Goal: Check status: Verify the current state of an ongoing process or item

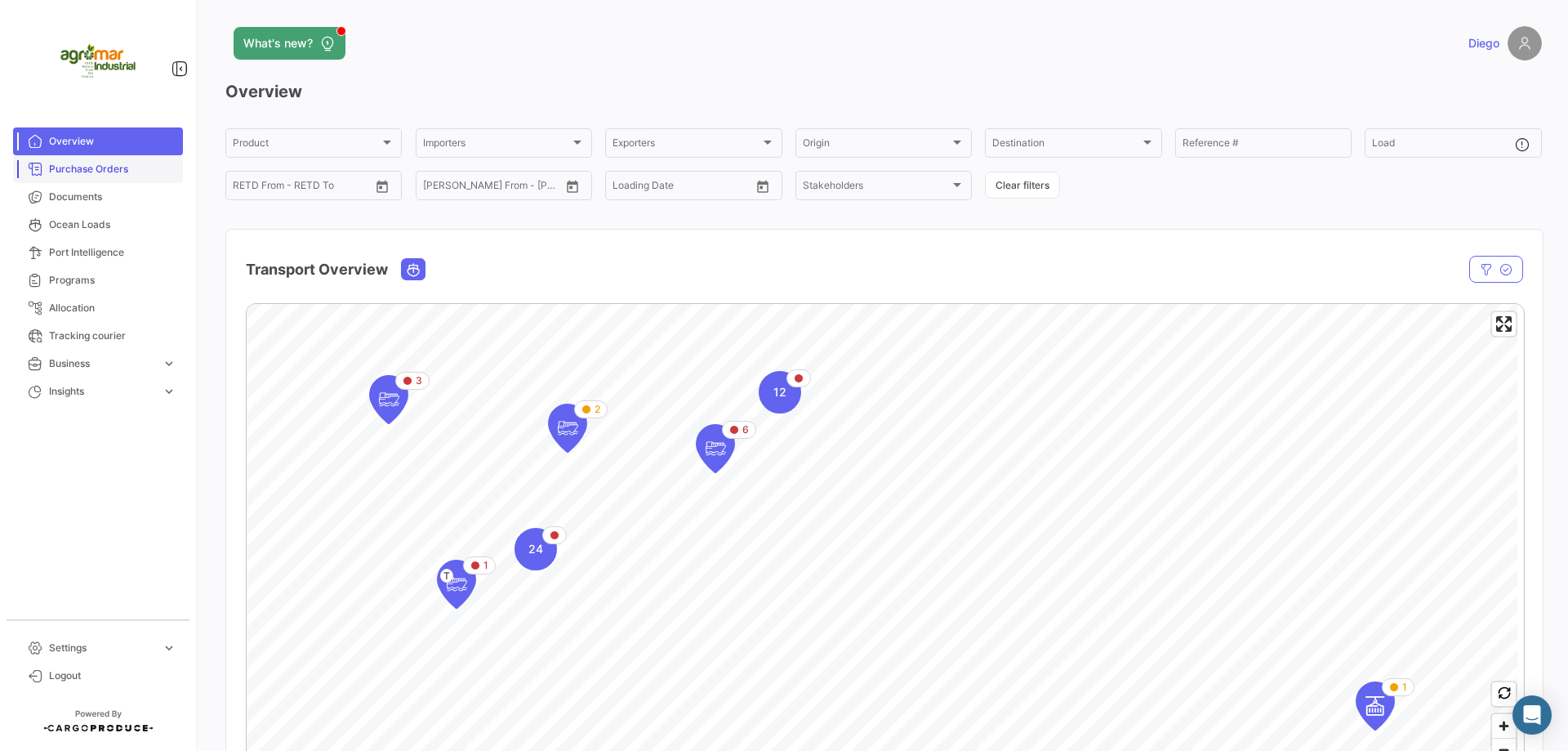
click at [87, 170] on span "Purchase Orders" at bounding box center [113, 169] width 128 height 14
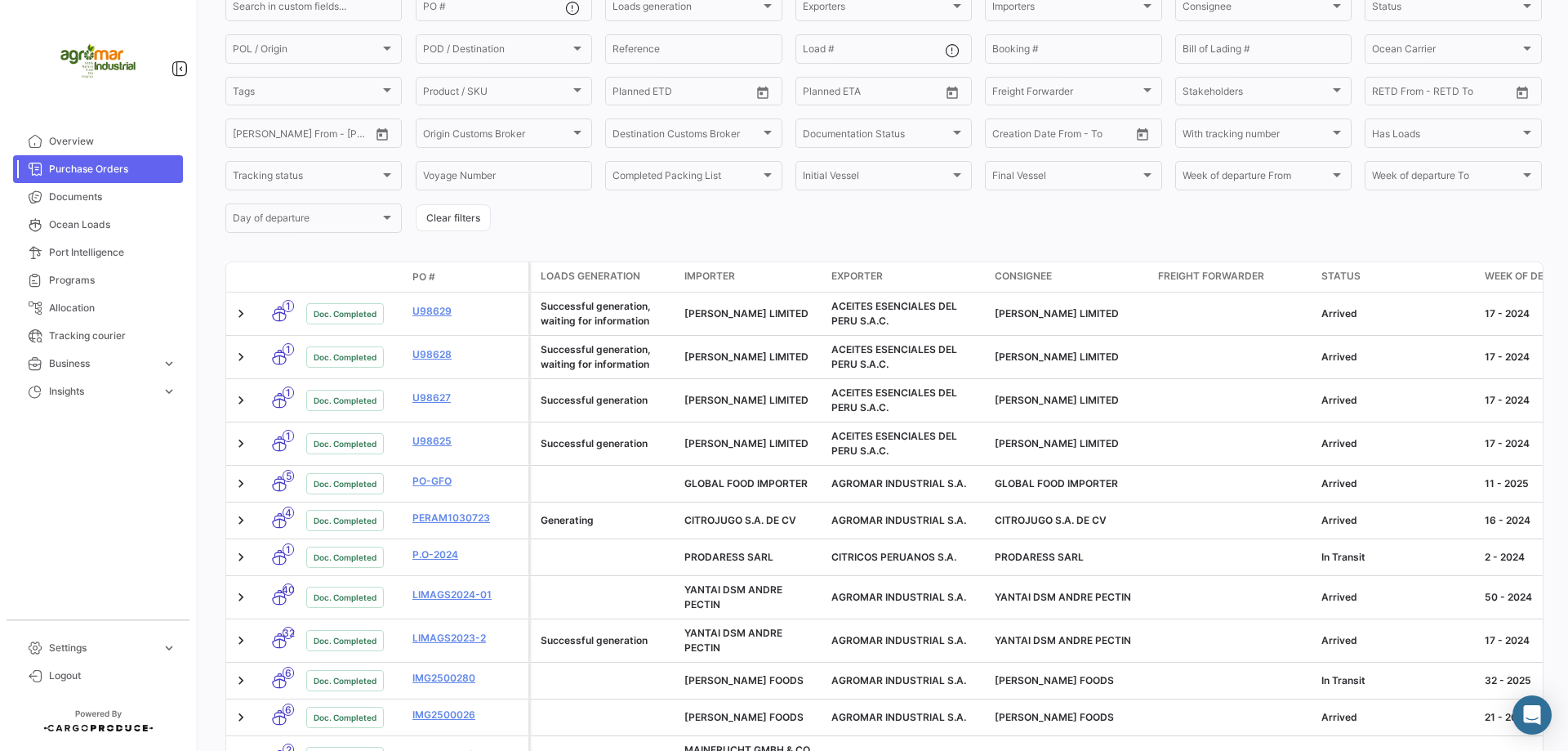
scroll to position [129, 0]
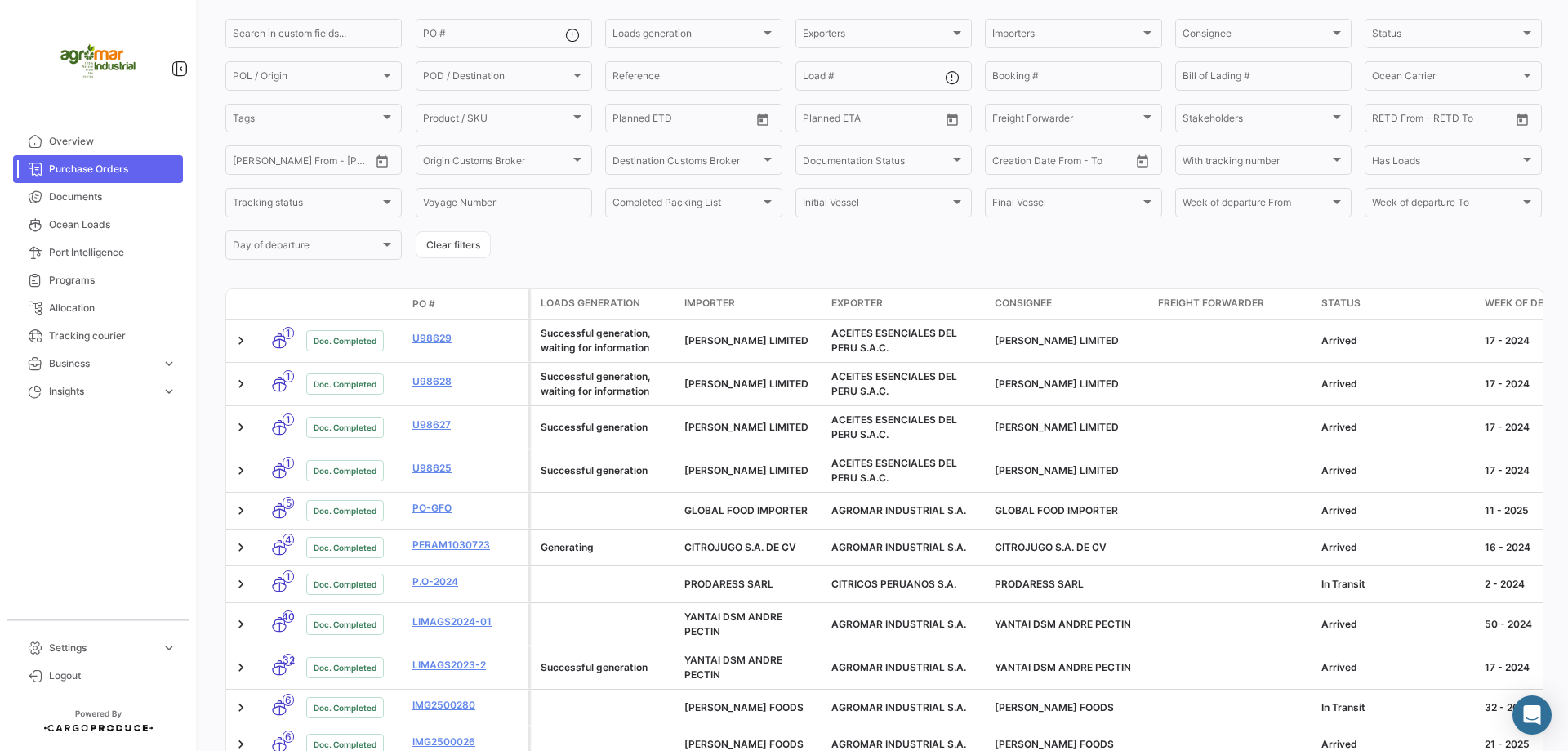
click at [717, 302] on span "Importer" at bounding box center [710, 303] width 51 height 14
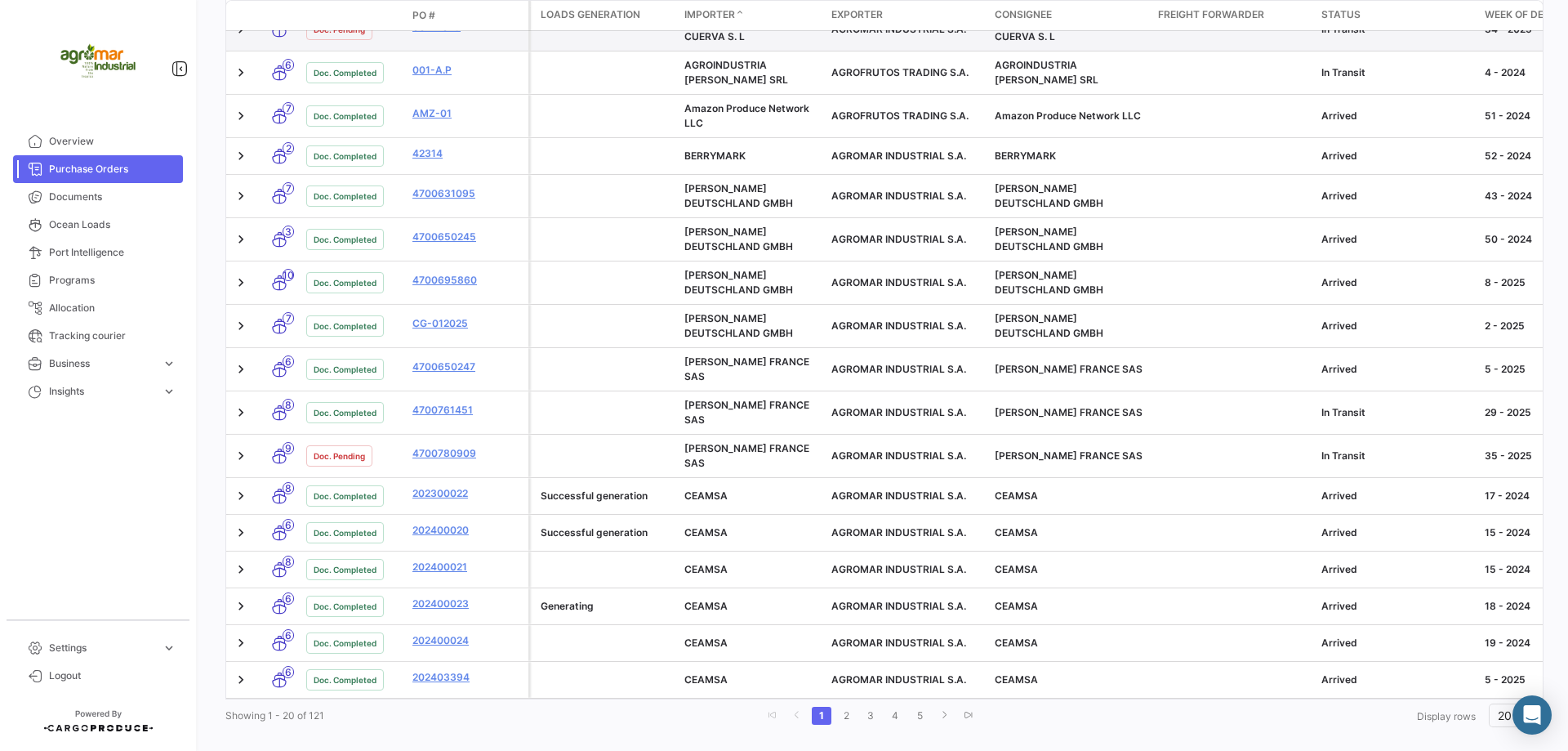
scroll to position [563, 0]
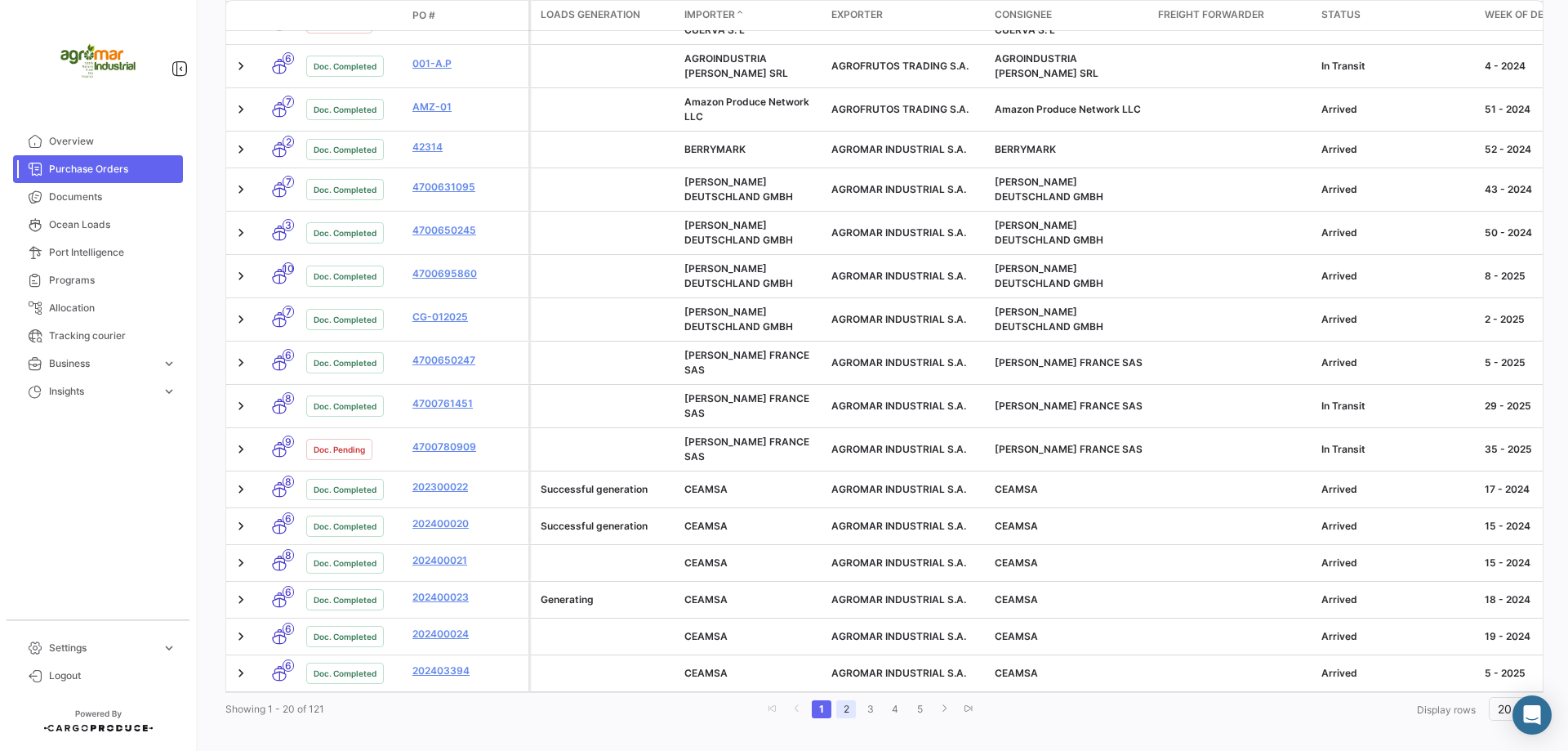
click at [847, 700] on link "2" at bounding box center [847, 709] width 20 height 18
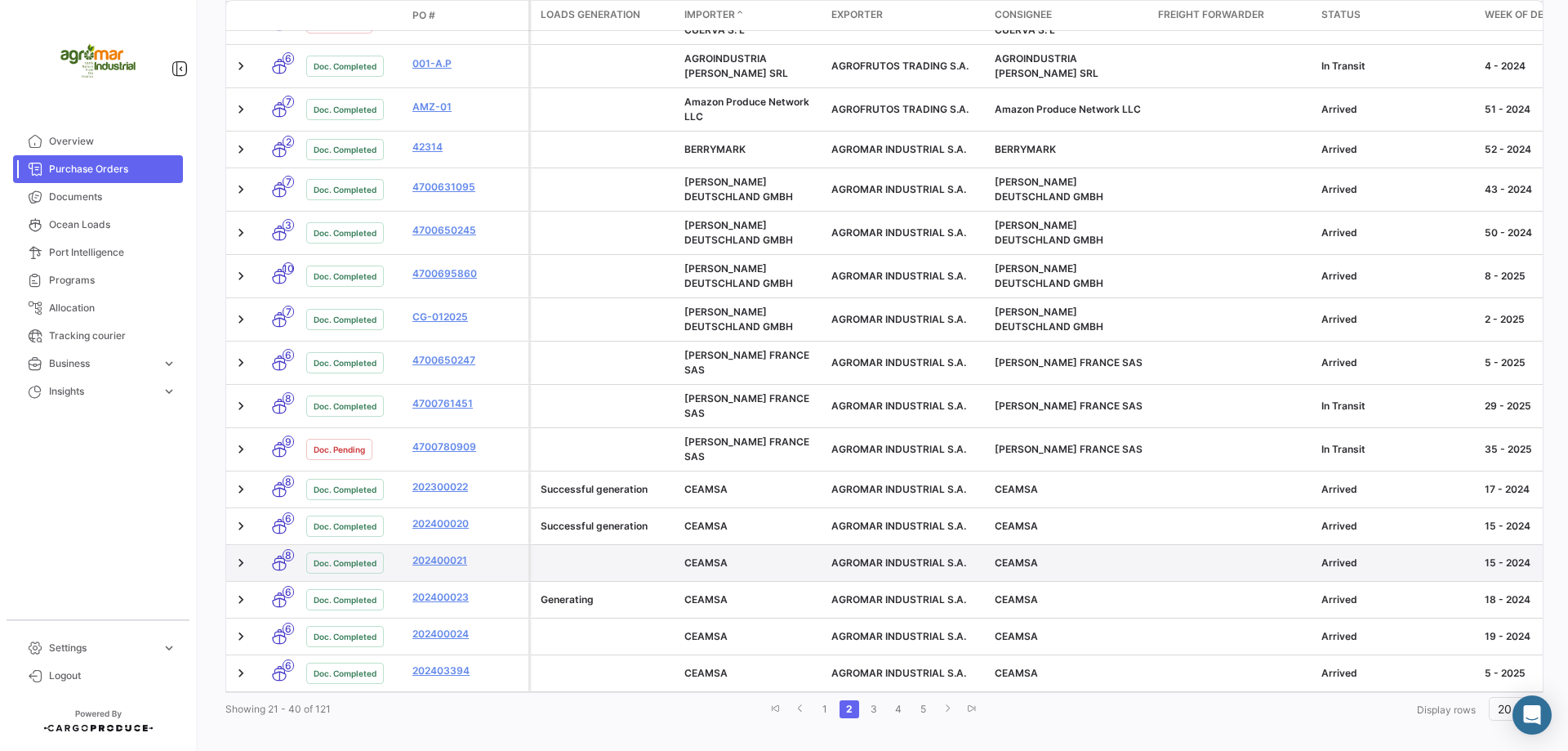
scroll to position [531, 0]
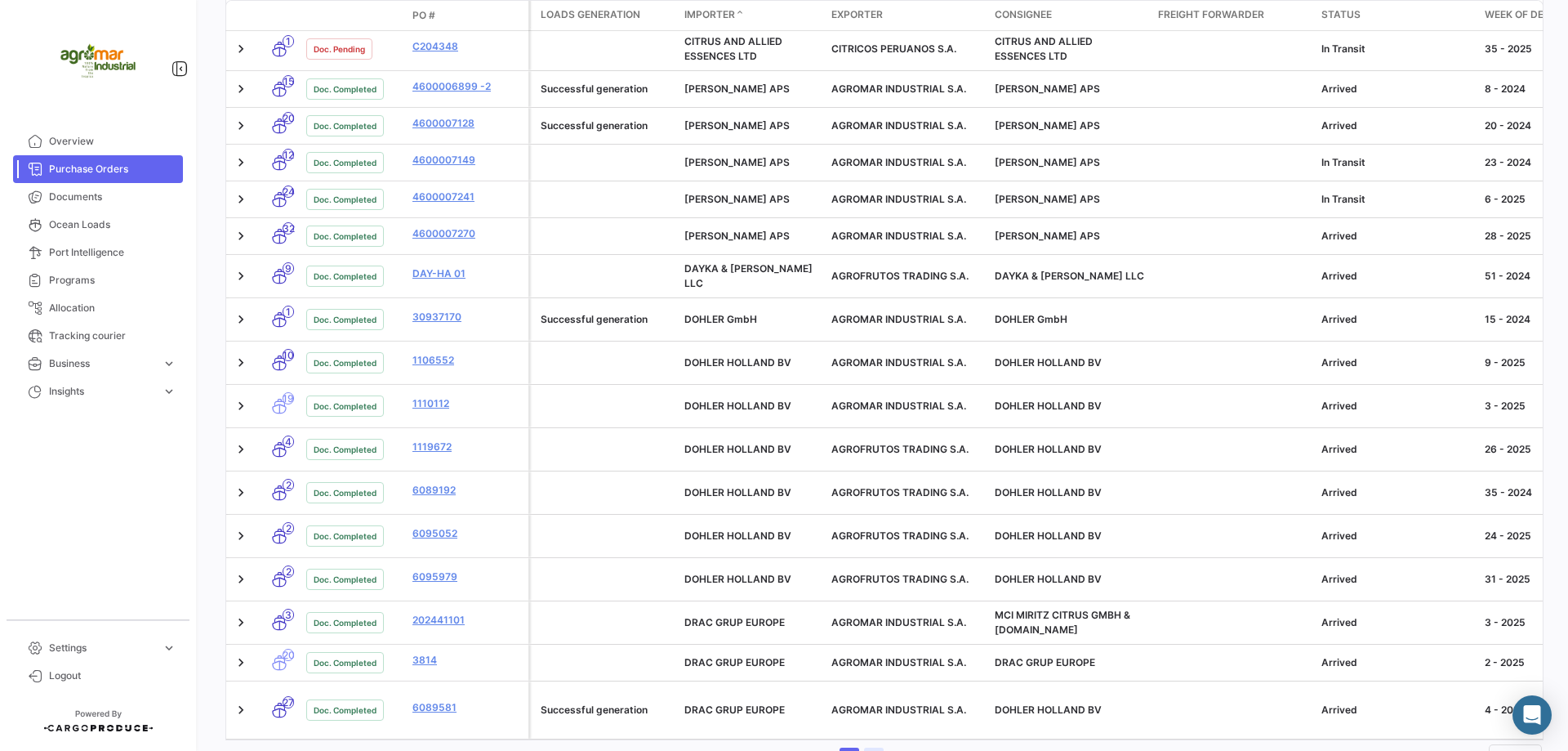
click at [870, 747] on link "3" at bounding box center [874, 756] width 20 height 18
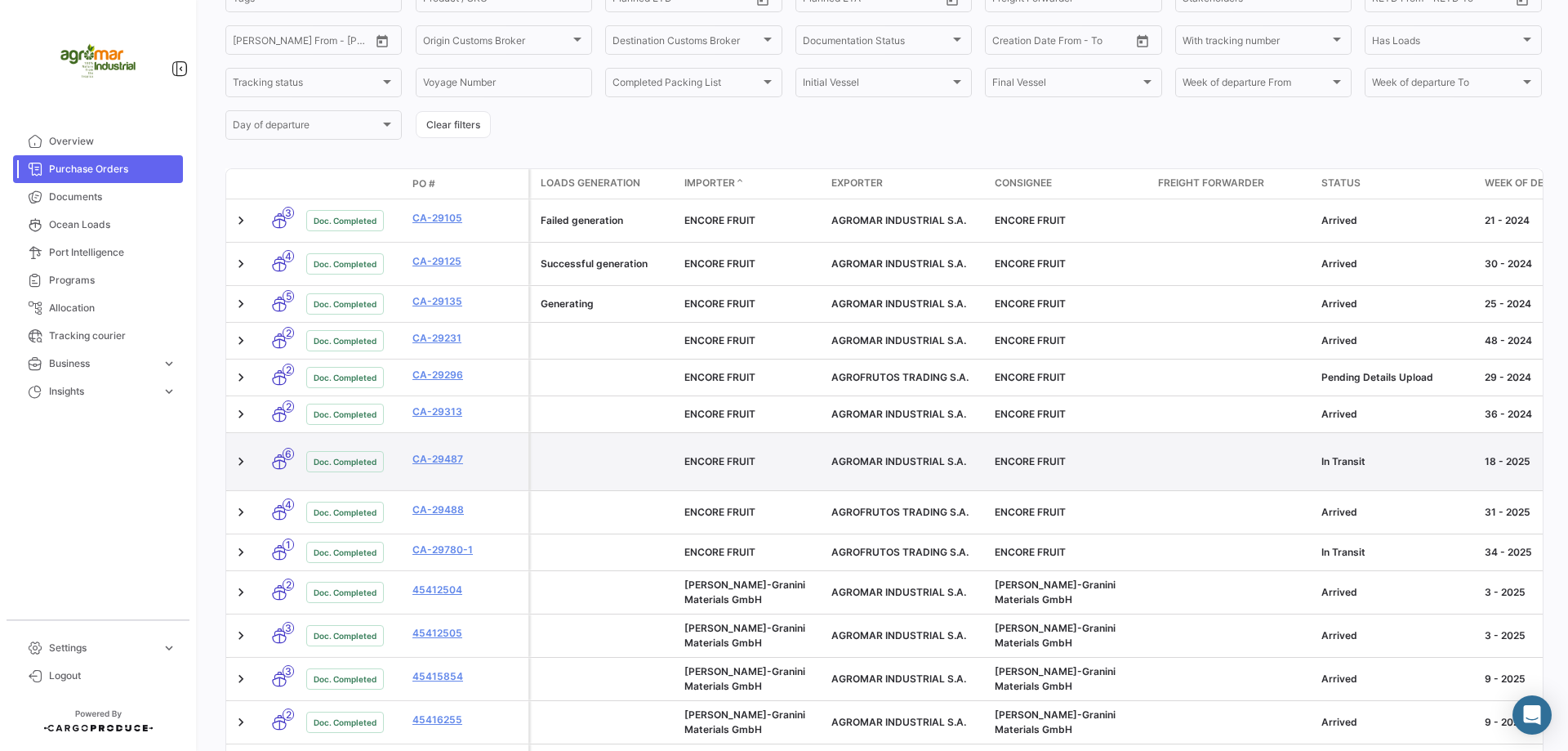
scroll to position [237, 0]
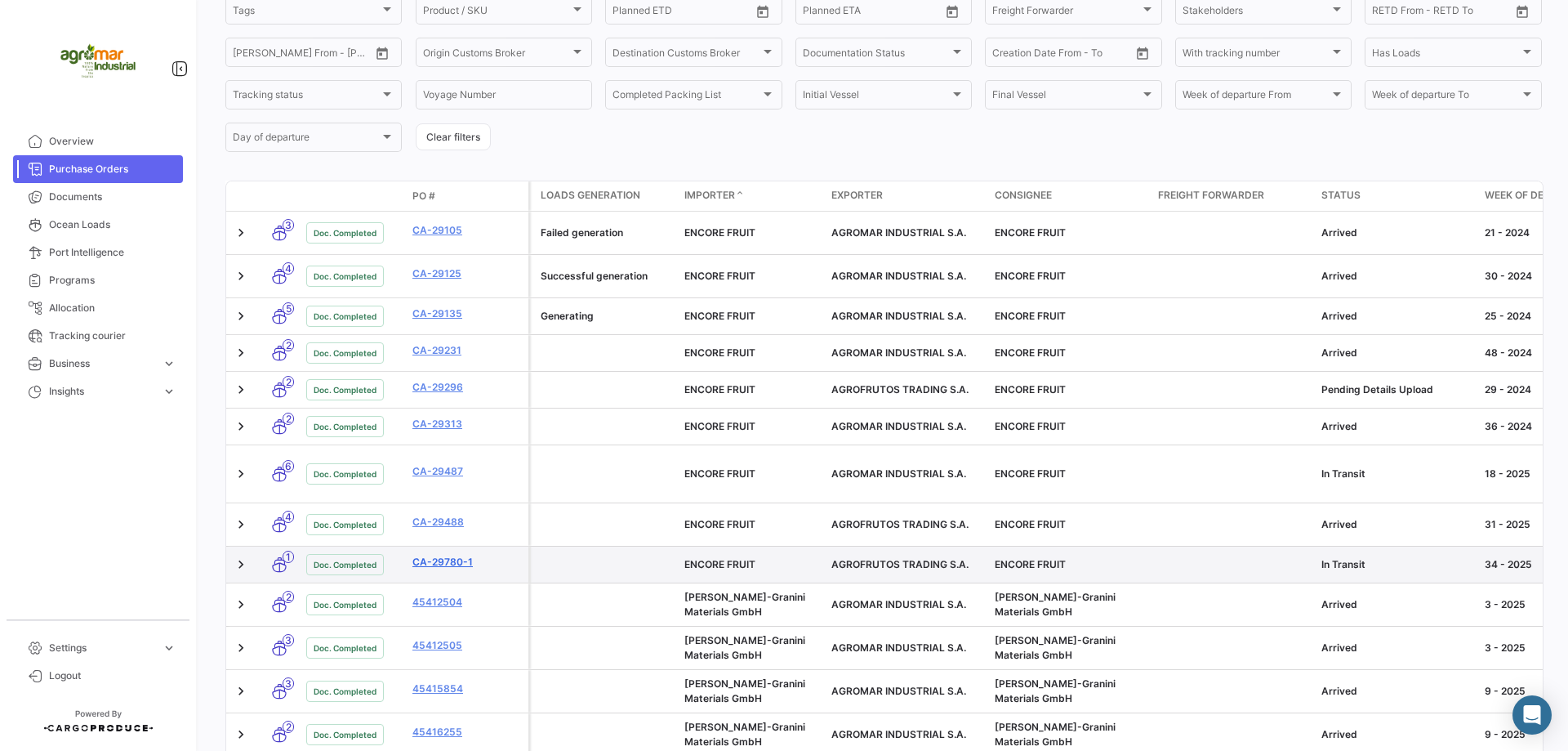
click at [464, 555] on link "CA-29780-1" at bounding box center [467, 562] width 110 height 14
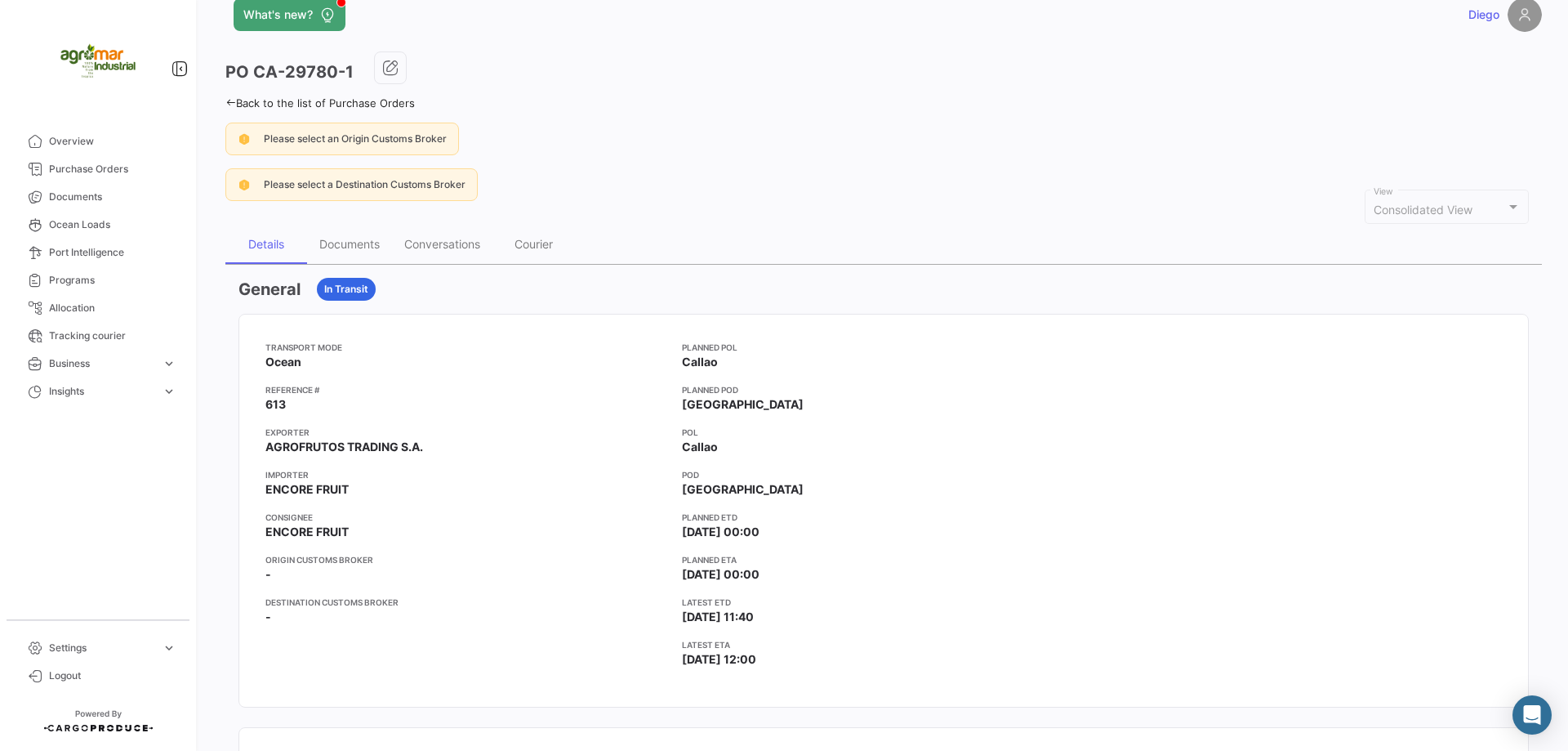
scroll to position [28, 0]
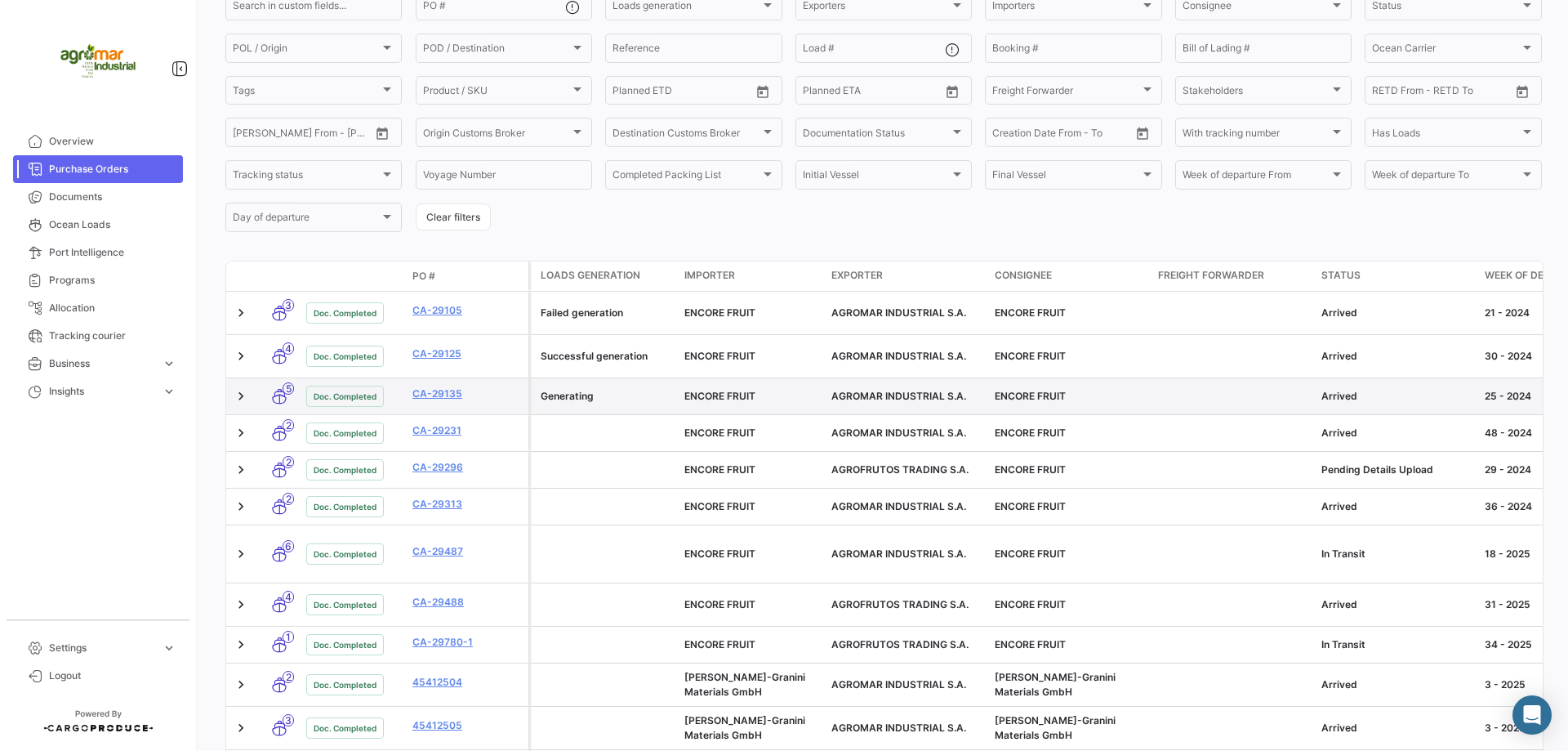
scroll to position [163, 0]
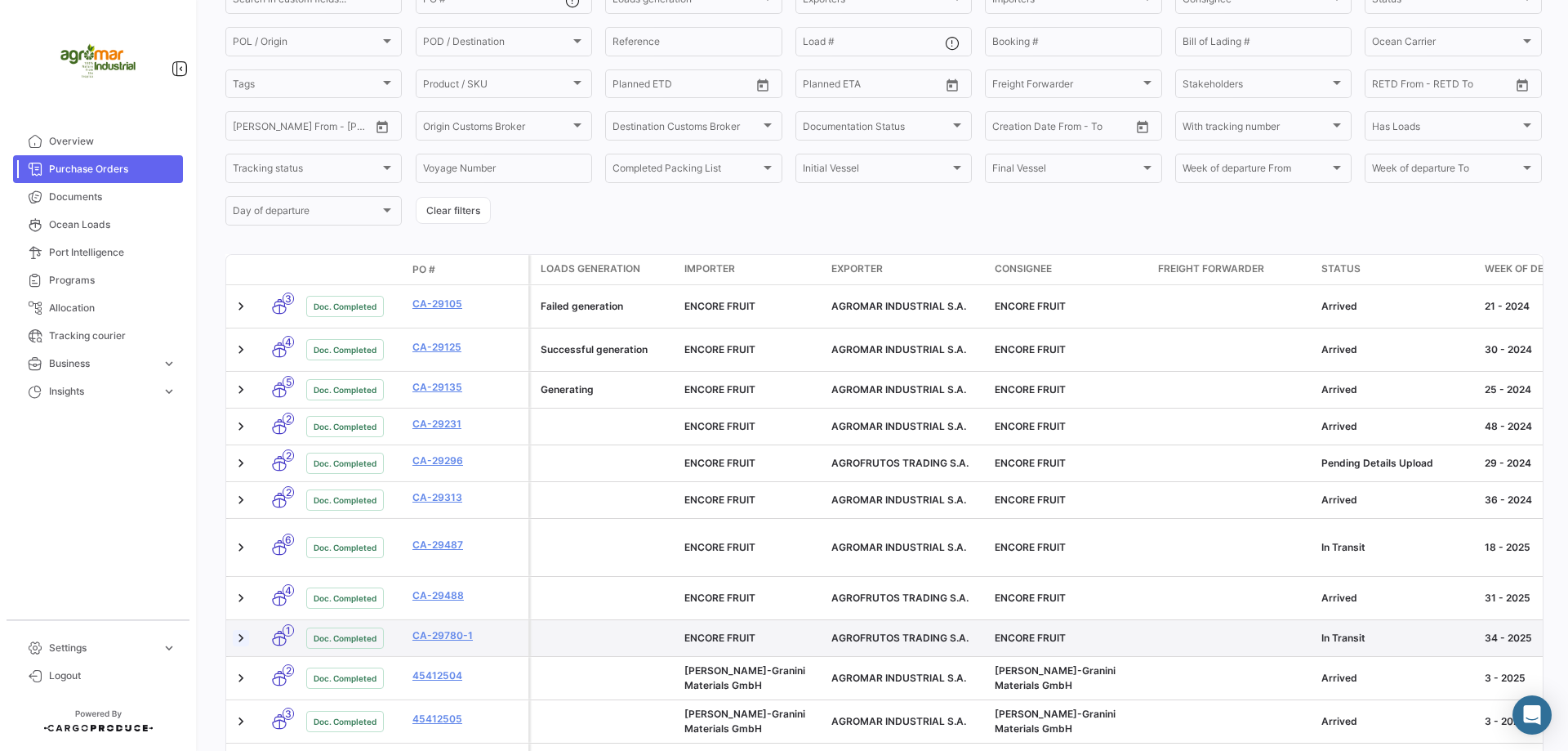
click at [244, 630] on link at bounding box center [241, 638] width 16 height 16
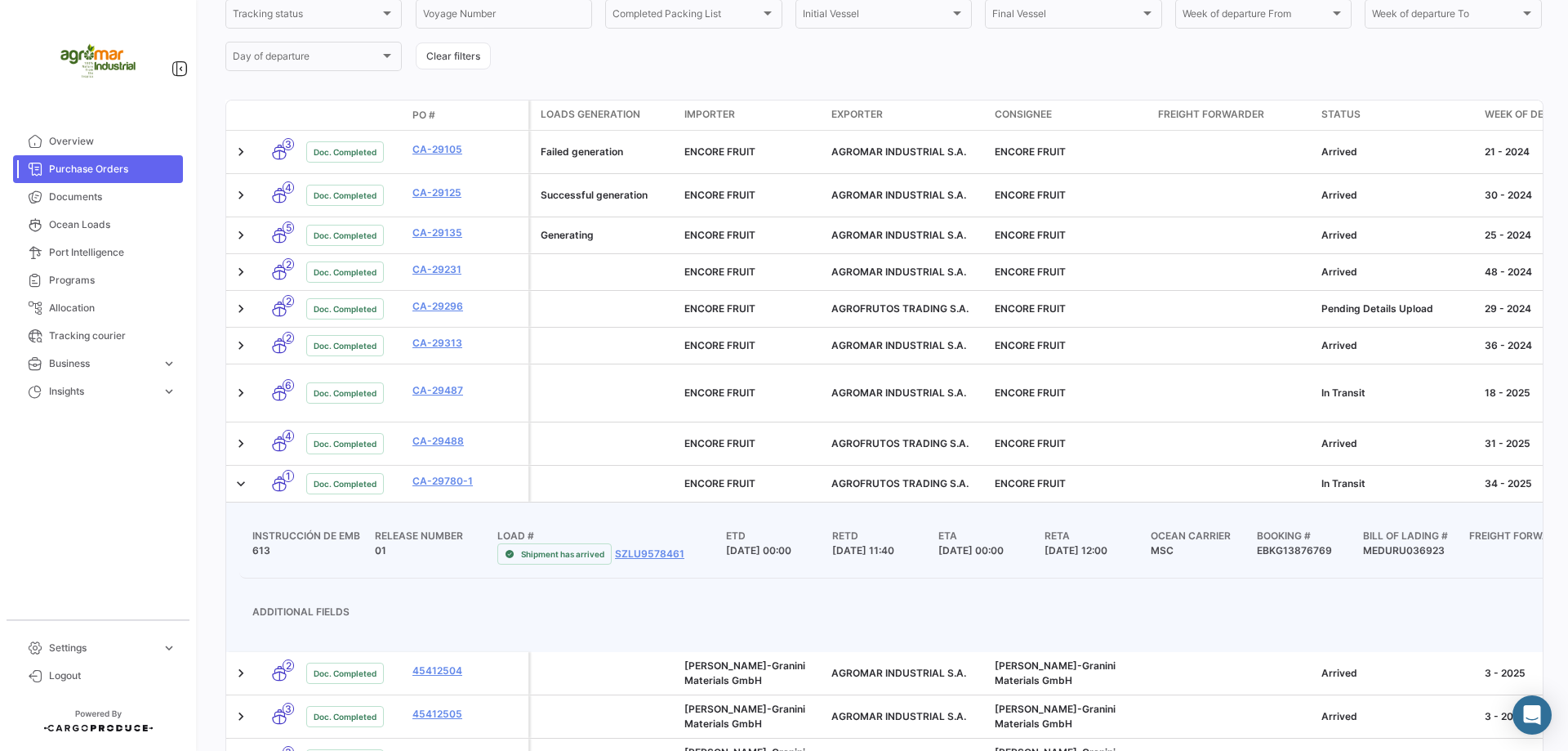
scroll to position [327, 0]
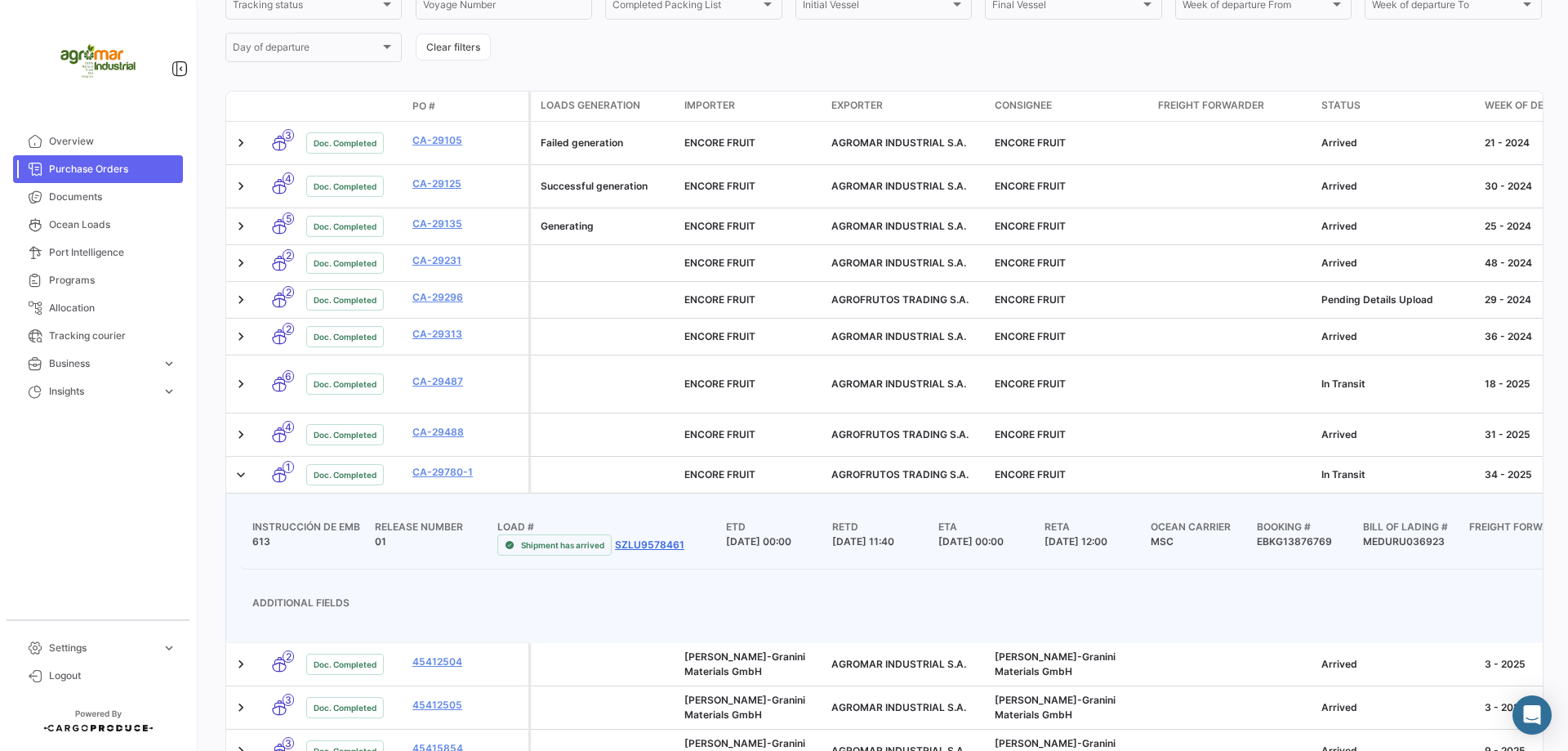
click at [635, 538] on link "SZLU9578461" at bounding box center [650, 545] width 70 height 14
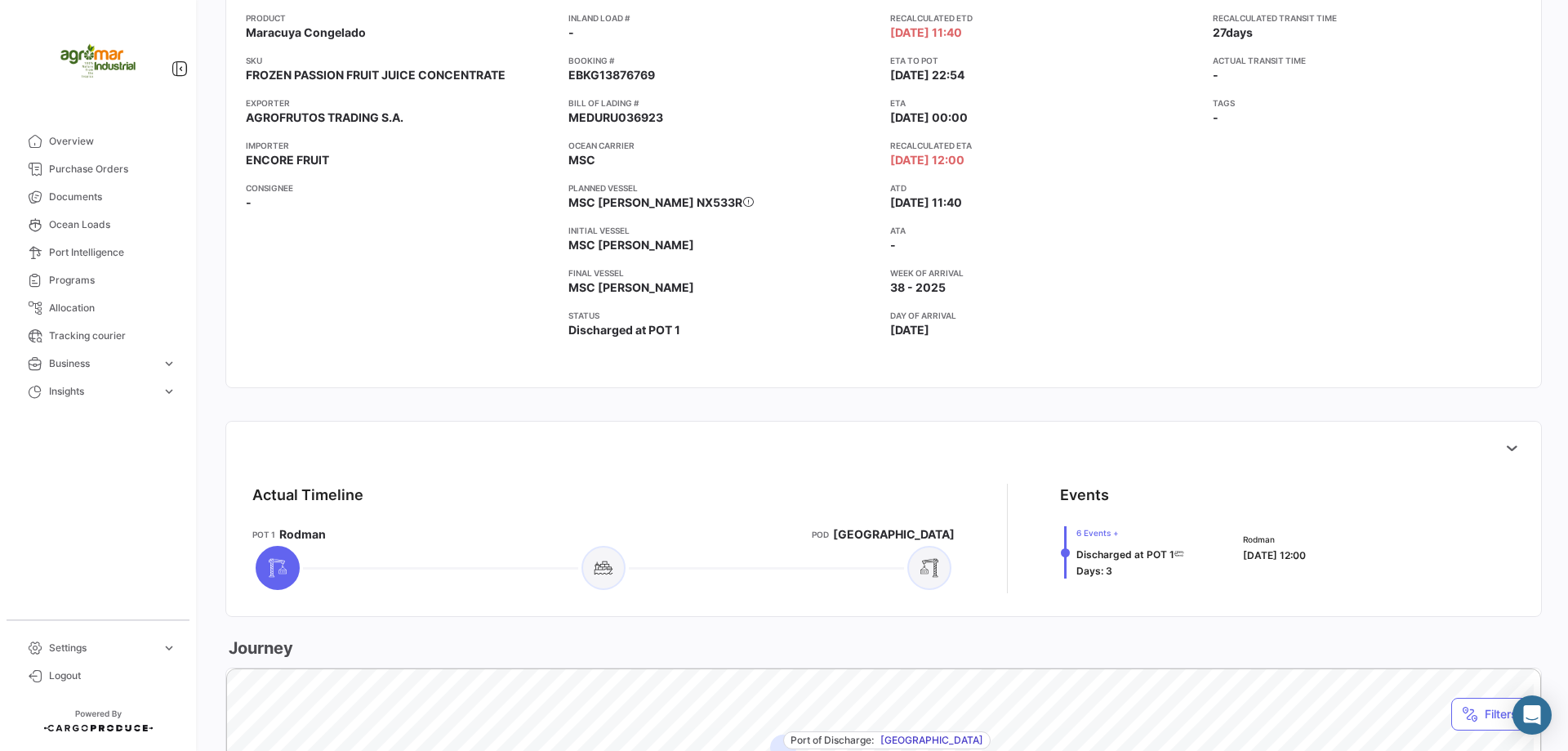
scroll to position [408, 0]
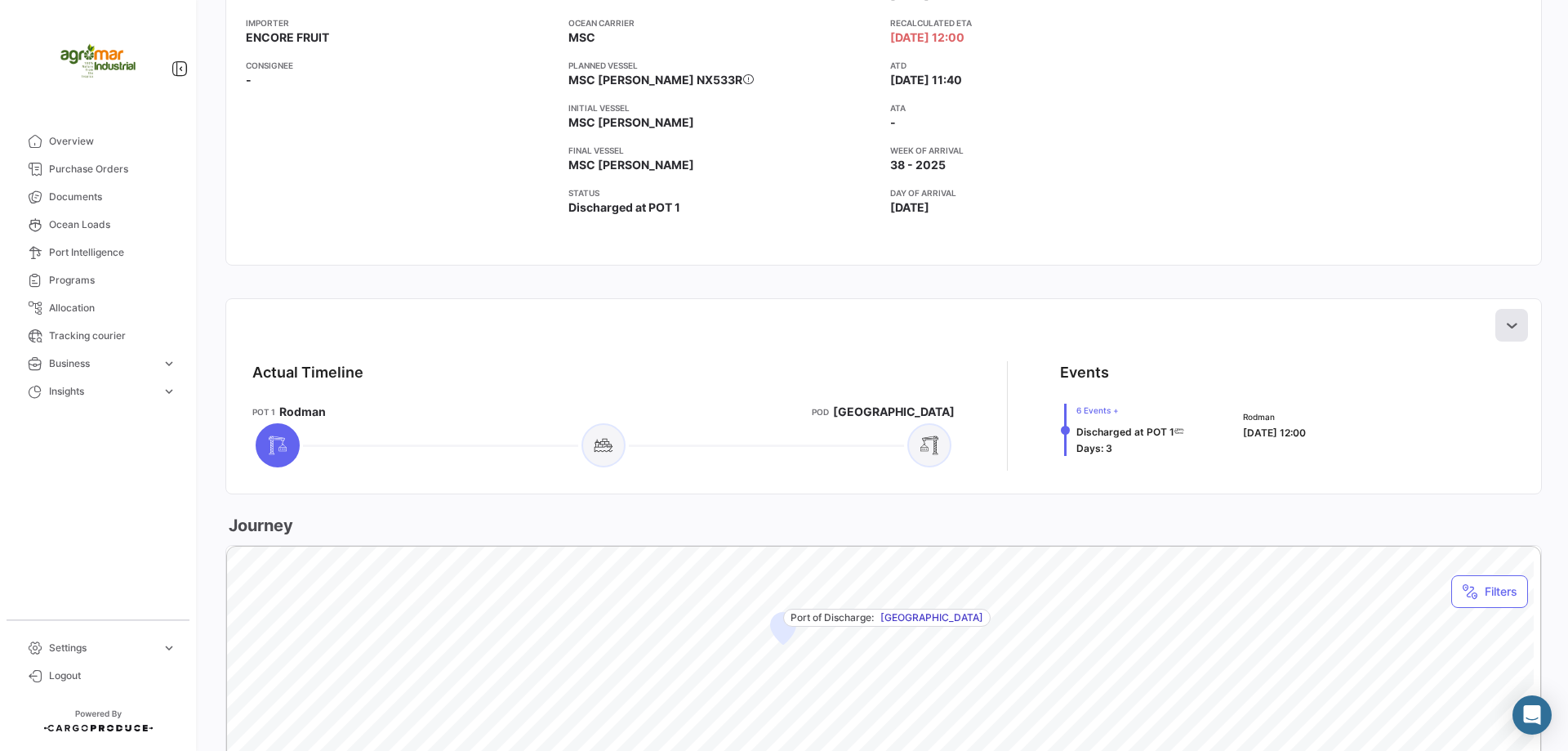
click at [1504, 325] on icon at bounding box center [1512, 325] width 16 height 16
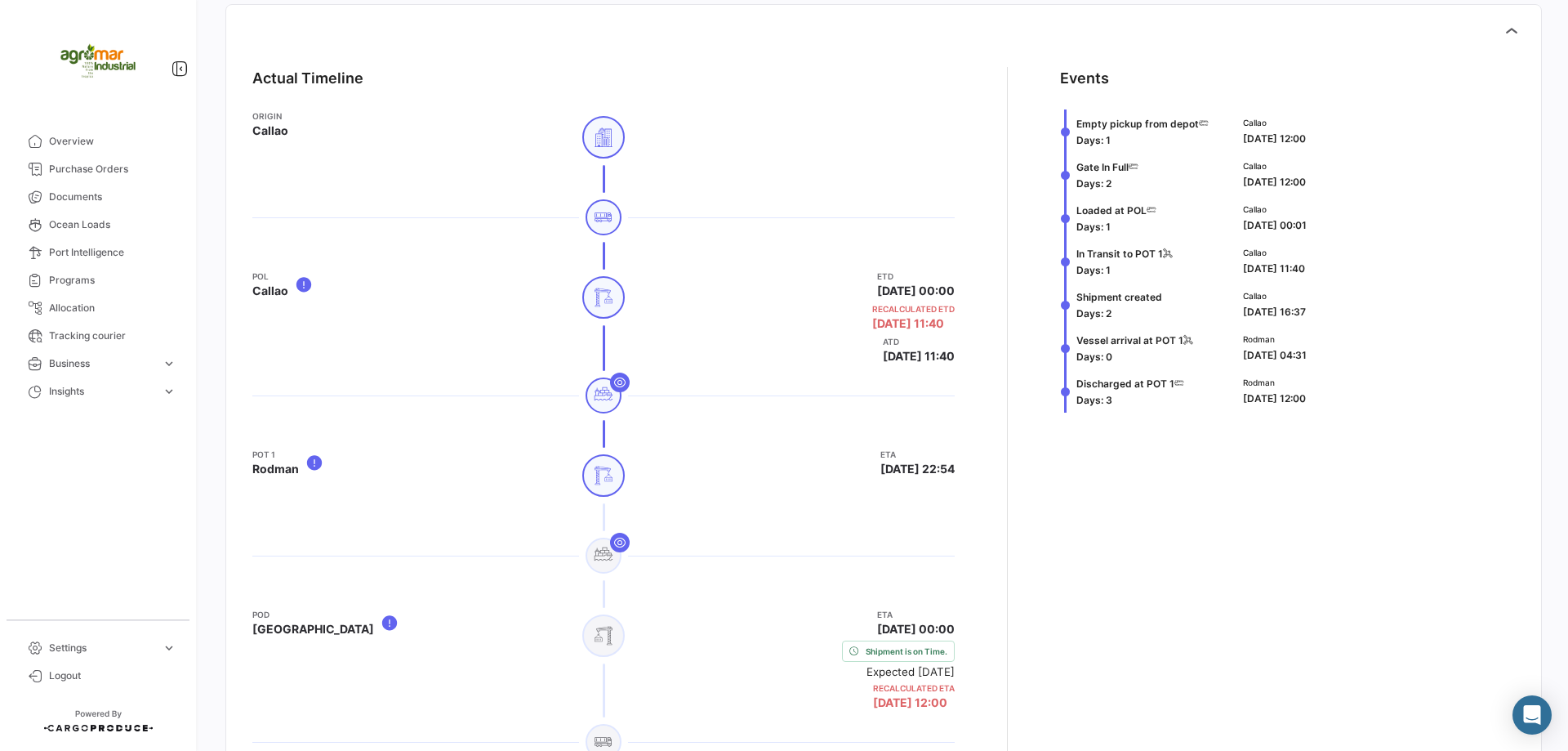
scroll to position [599, 0]
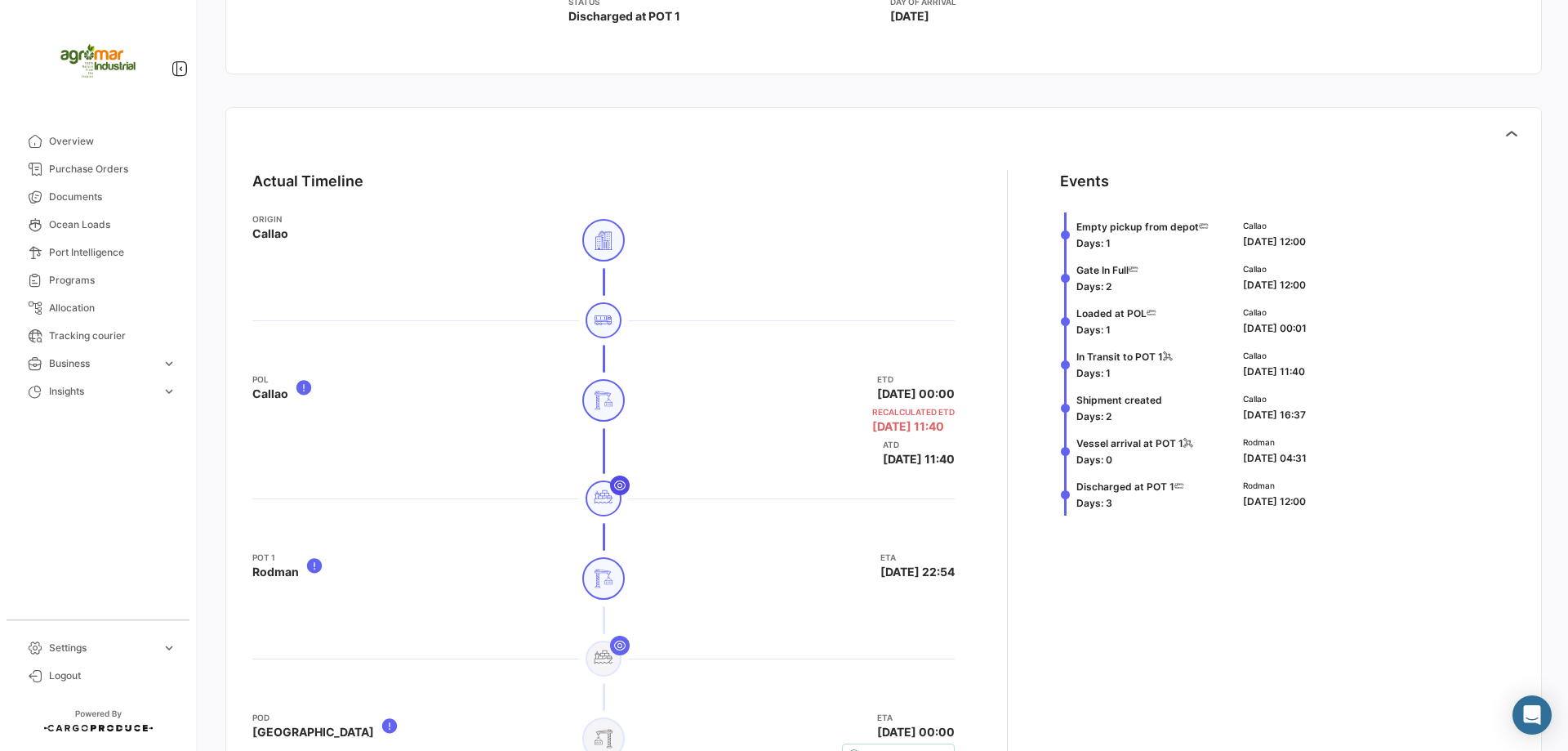
click at [619, 483] on icon at bounding box center [620, 485] width 13 height 13
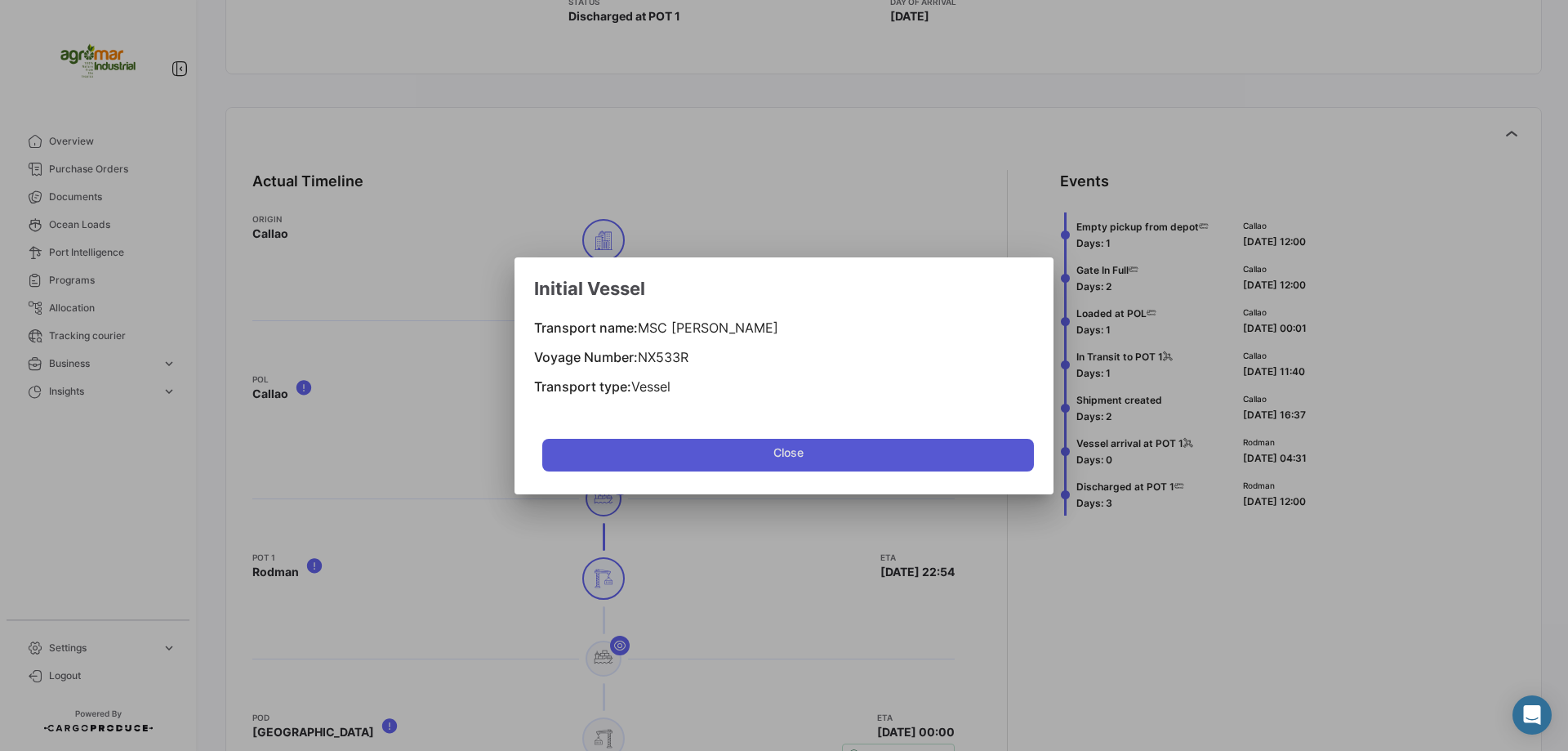
click at [775, 463] on span "Close" at bounding box center [788, 455] width 30 height 33
